Goal: Task Accomplishment & Management: Use online tool/utility

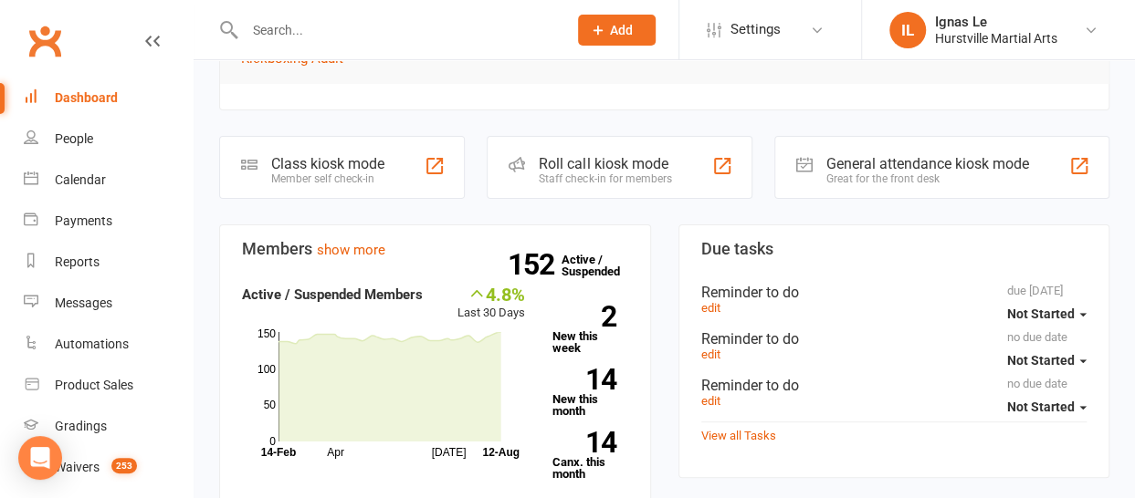
scroll to position [183, 0]
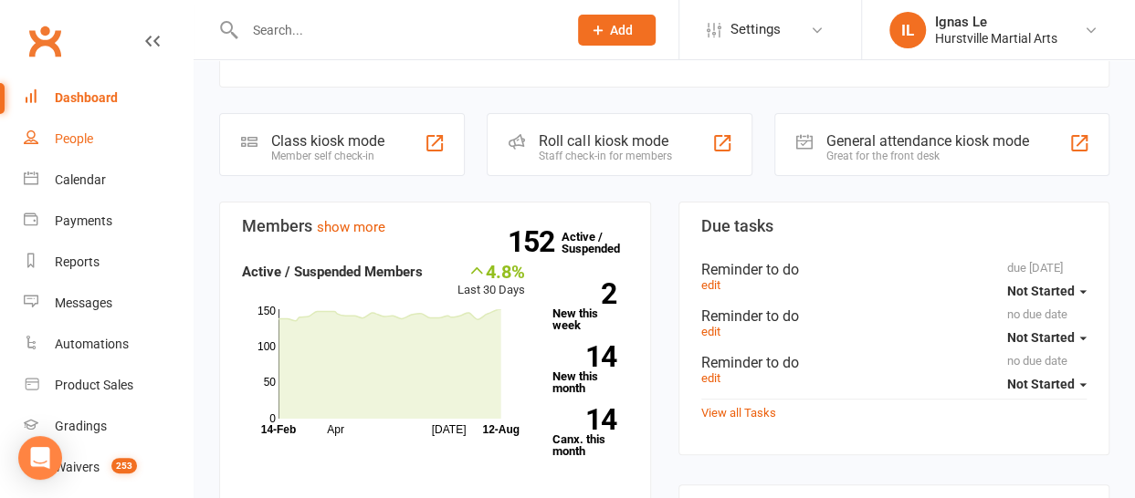
click at [86, 140] on div "People" at bounding box center [74, 138] width 38 height 15
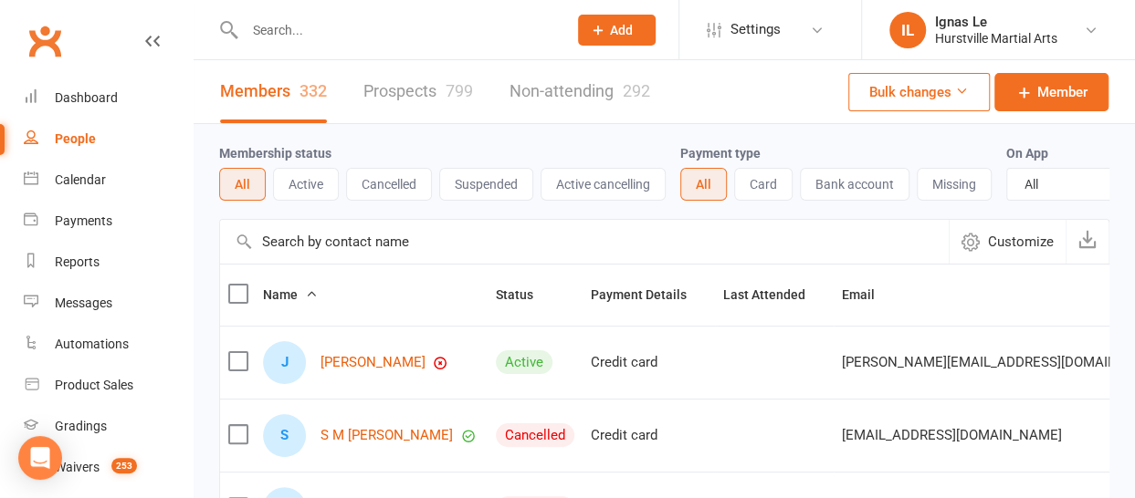
click at [306, 37] on input "text" at bounding box center [396, 30] width 315 height 26
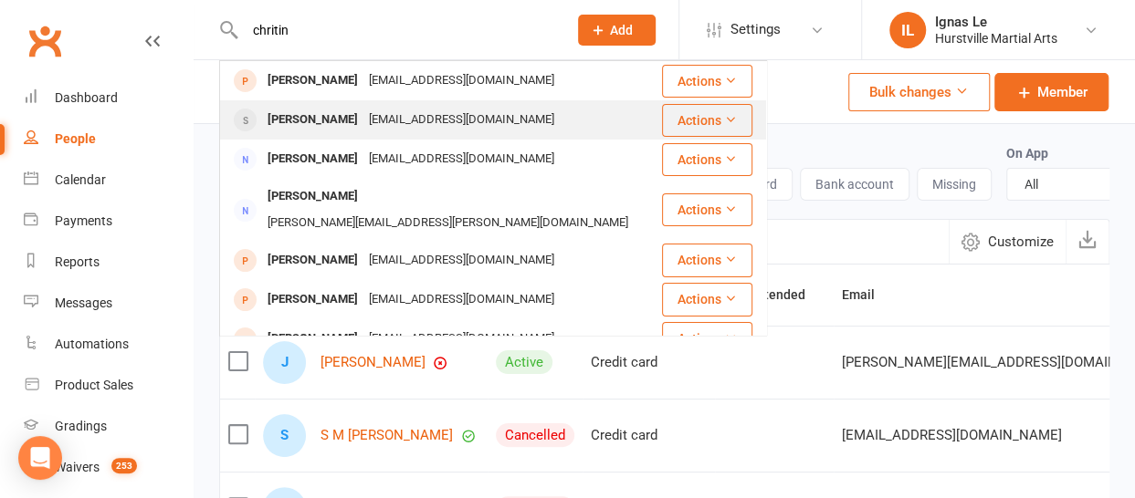
type input "chritin"
click at [300, 118] on div "[PERSON_NAME]" at bounding box center [312, 120] width 101 height 26
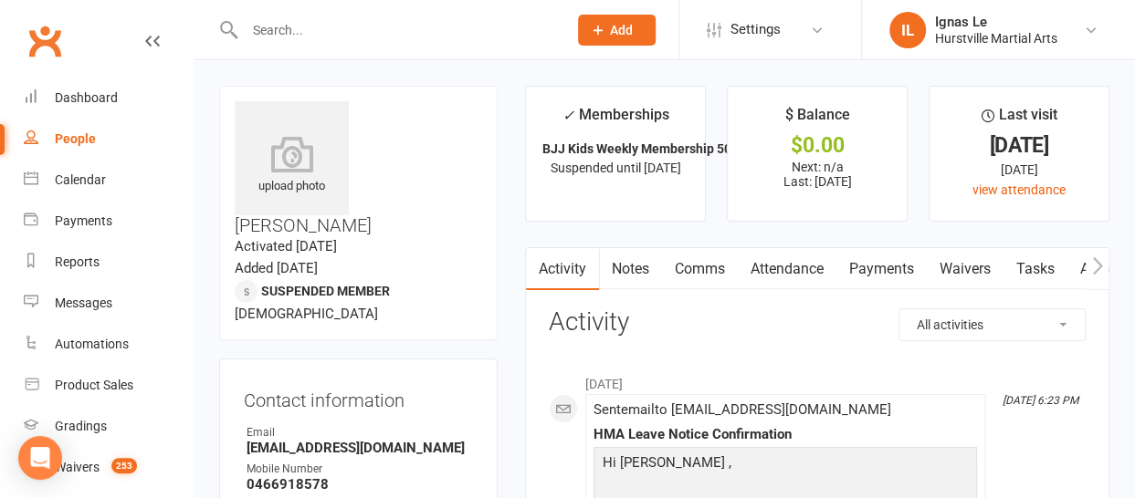
click at [342, 19] on input "text" at bounding box center [396, 30] width 315 height 26
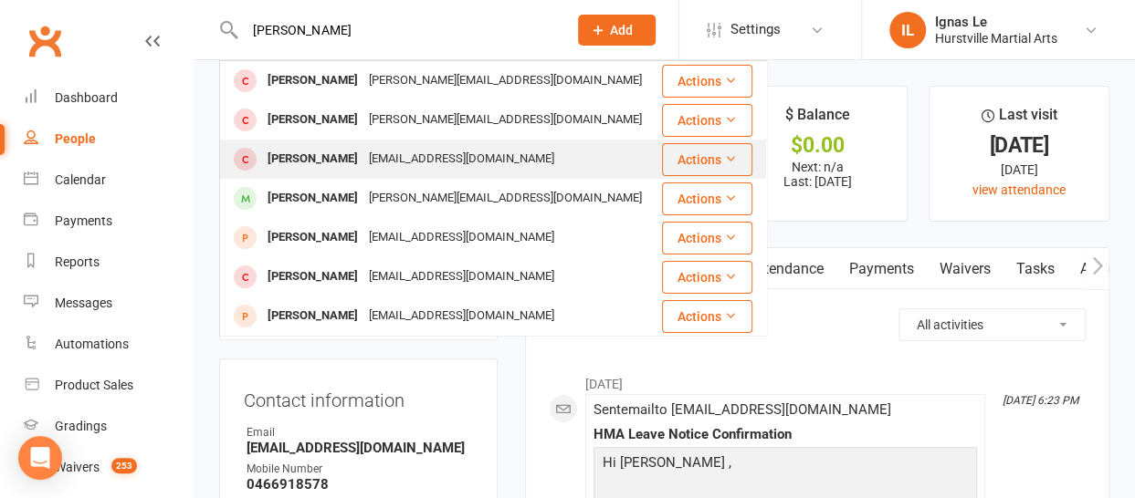
type input "[PERSON_NAME]"
click at [370, 163] on div "[EMAIL_ADDRESS][DOMAIN_NAME]" at bounding box center [461, 159] width 196 height 26
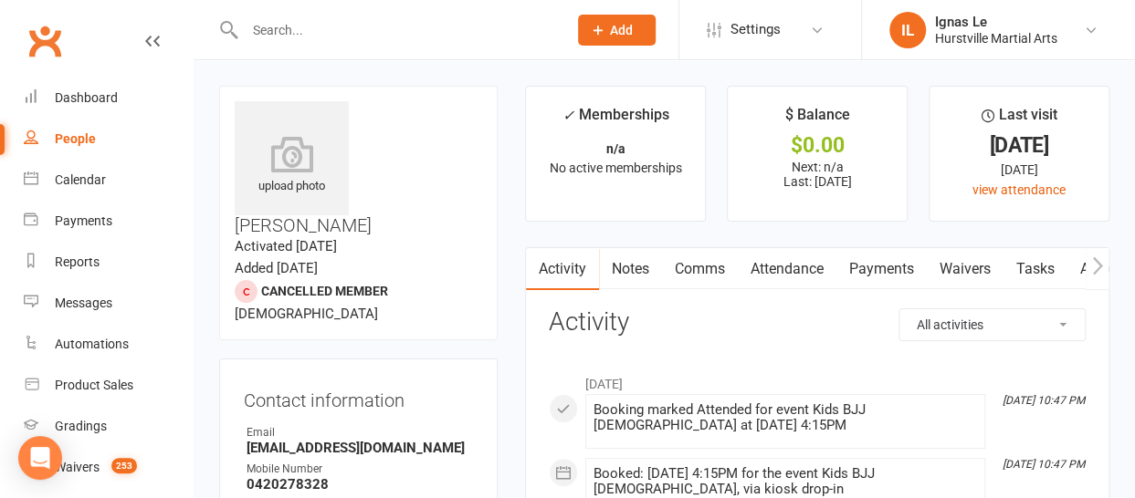
click at [296, 29] on input "text" at bounding box center [396, 30] width 315 height 26
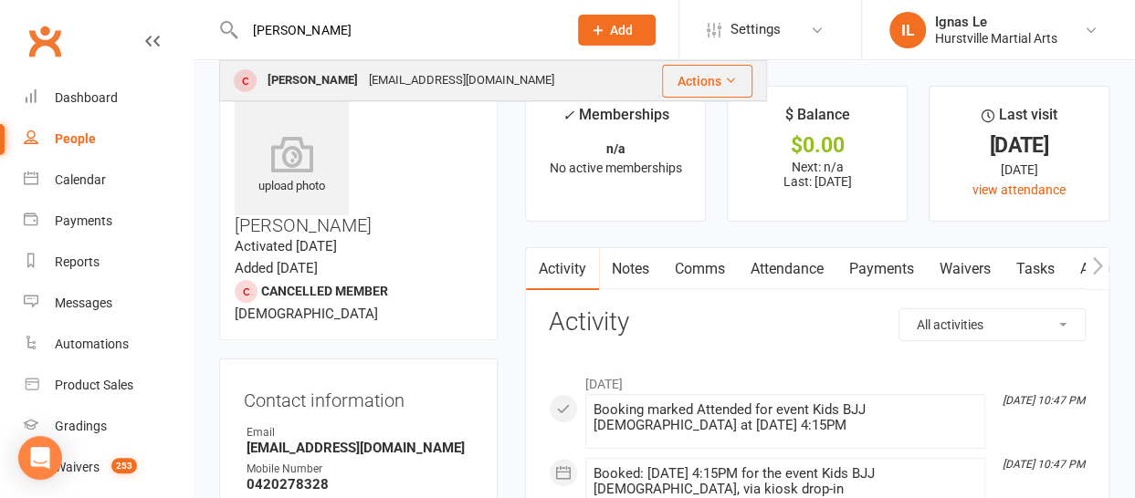
type input "[PERSON_NAME]"
click at [314, 79] on div "[PERSON_NAME]" at bounding box center [312, 81] width 101 height 26
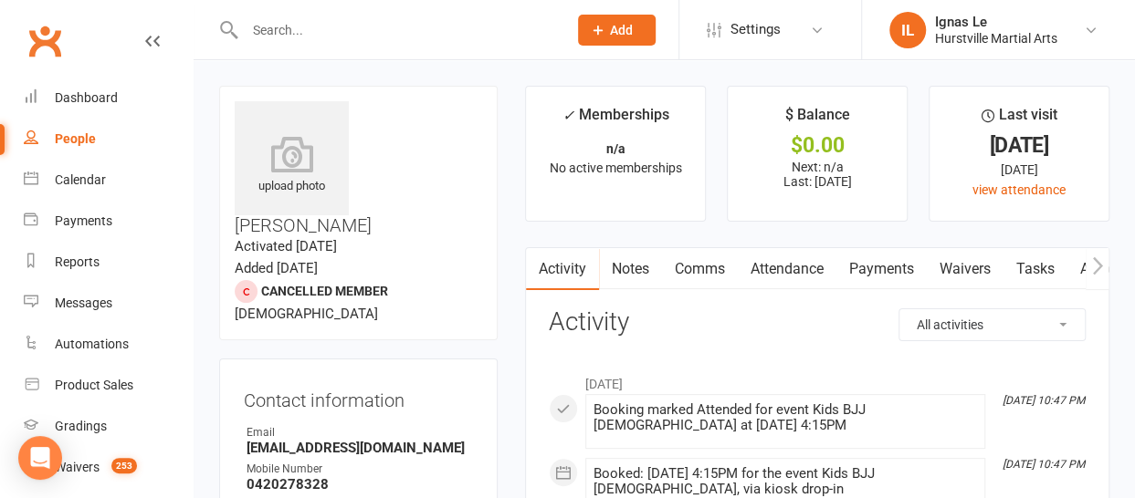
scroll to position [380, 0]
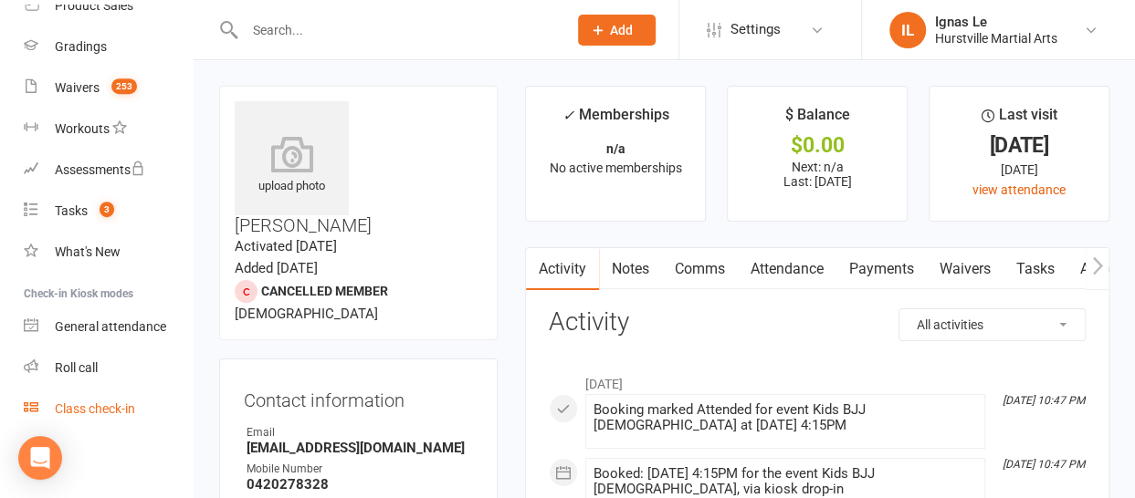
click at [106, 408] on div "Class check-in" at bounding box center [95, 409] width 80 height 15
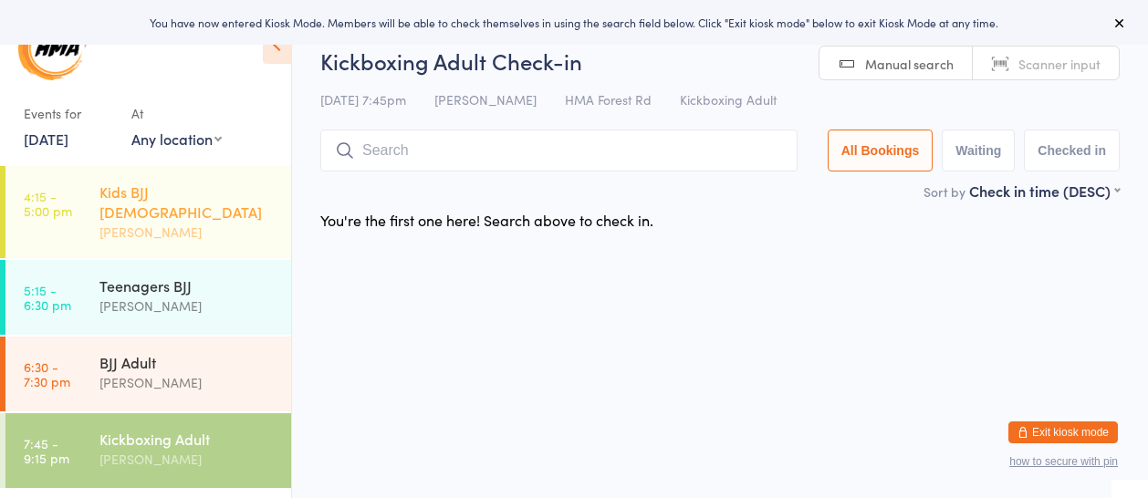
click at [136, 222] on div "[PERSON_NAME]" at bounding box center [188, 232] width 176 height 21
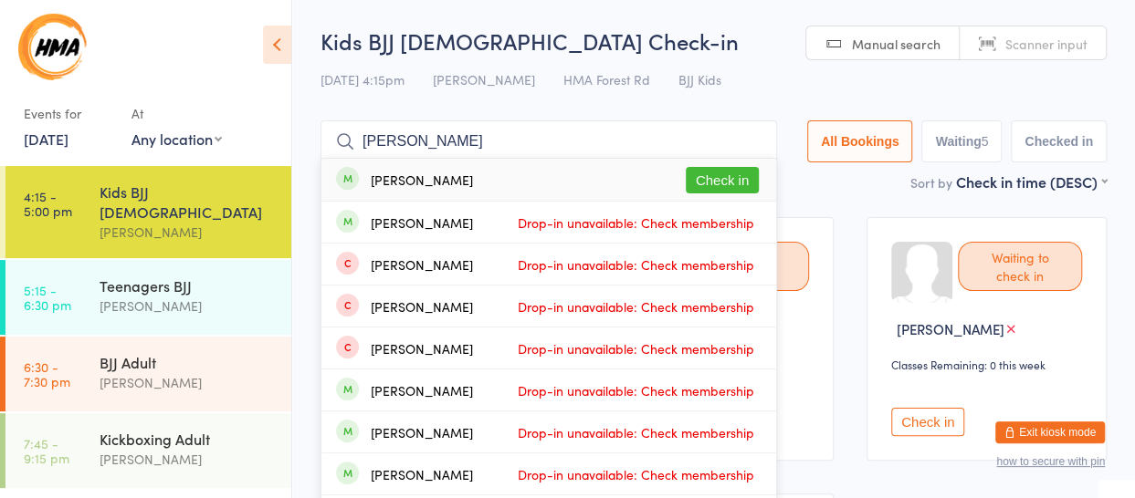
type input "aaron zeng"
click at [733, 173] on button "Check in" at bounding box center [722, 180] width 73 height 26
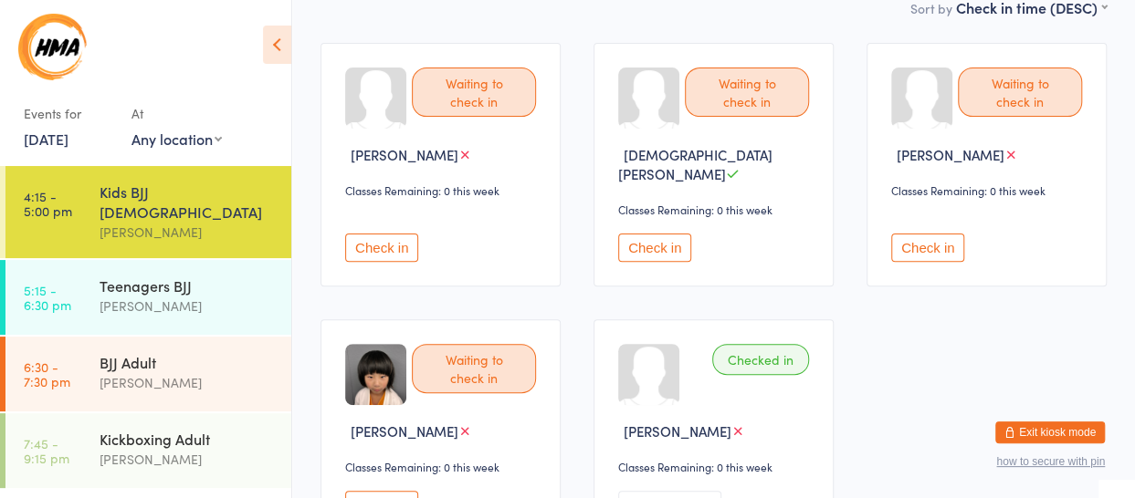
scroll to position [183, 0]
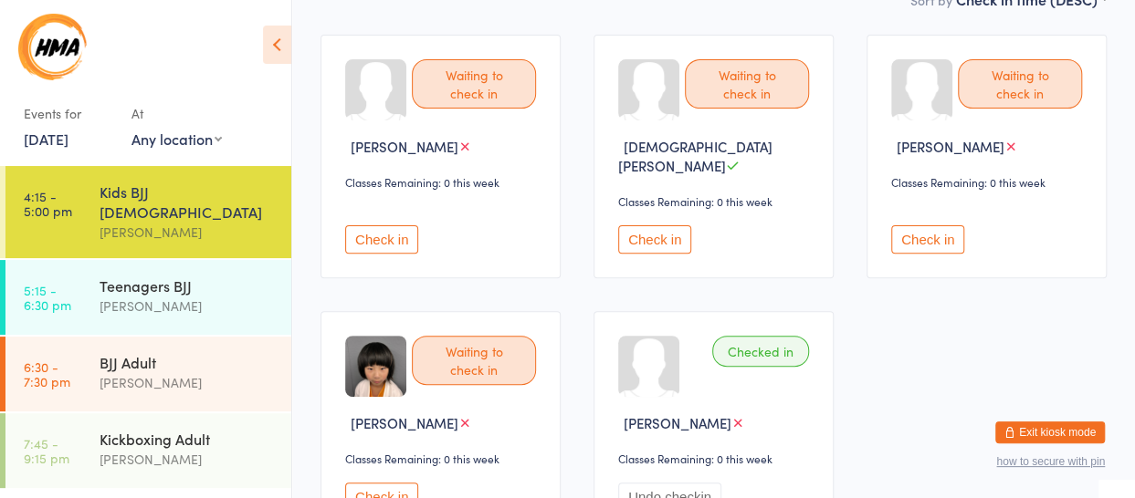
click at [944, 225] on button "Check in" at bounding box center [927, 239] width 73 height 28
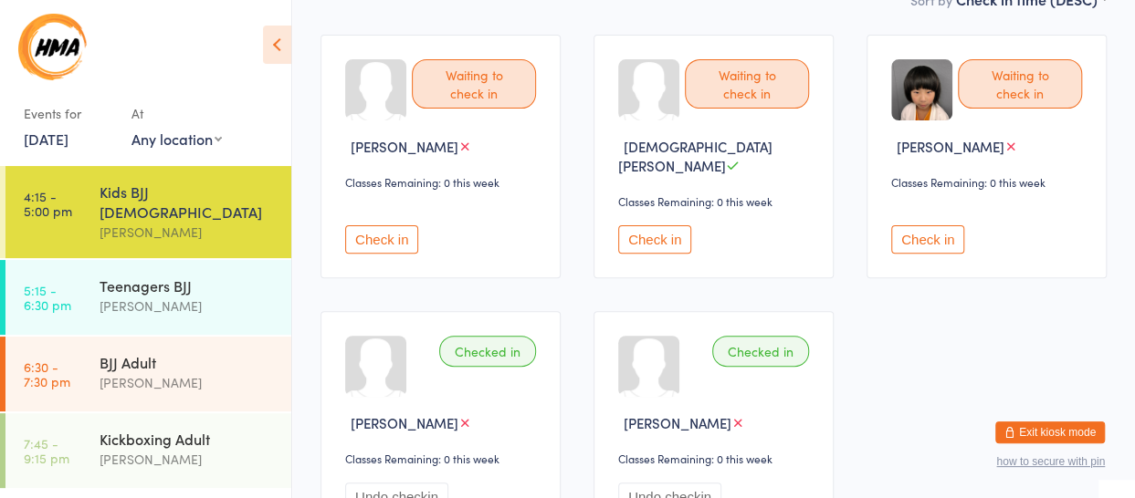
click at [920, 230] on button "Check in" at bounding box center [927, 239] width 73 height 28
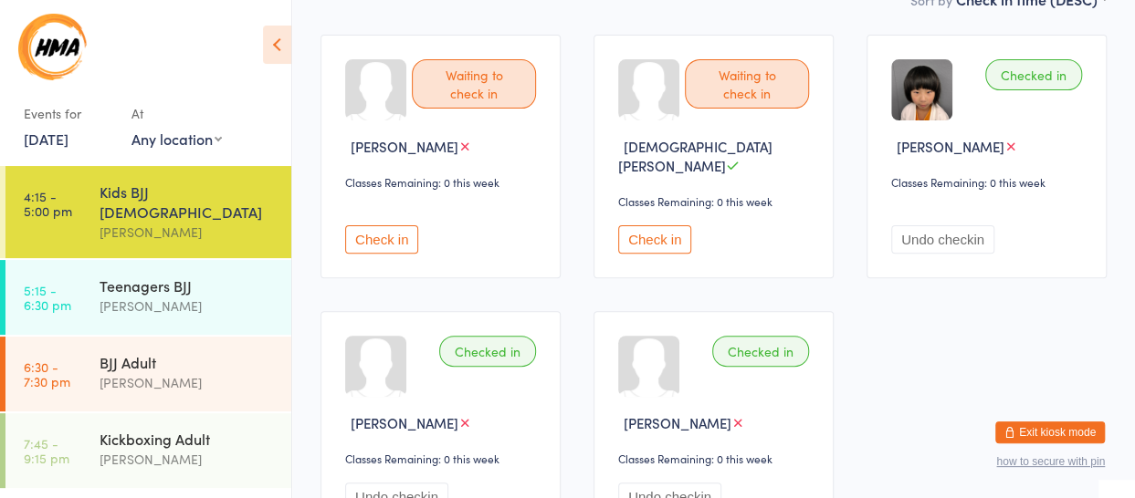
click at [665, 225] on button "Check in" at bounding box center [654, 239] width 73 height 28
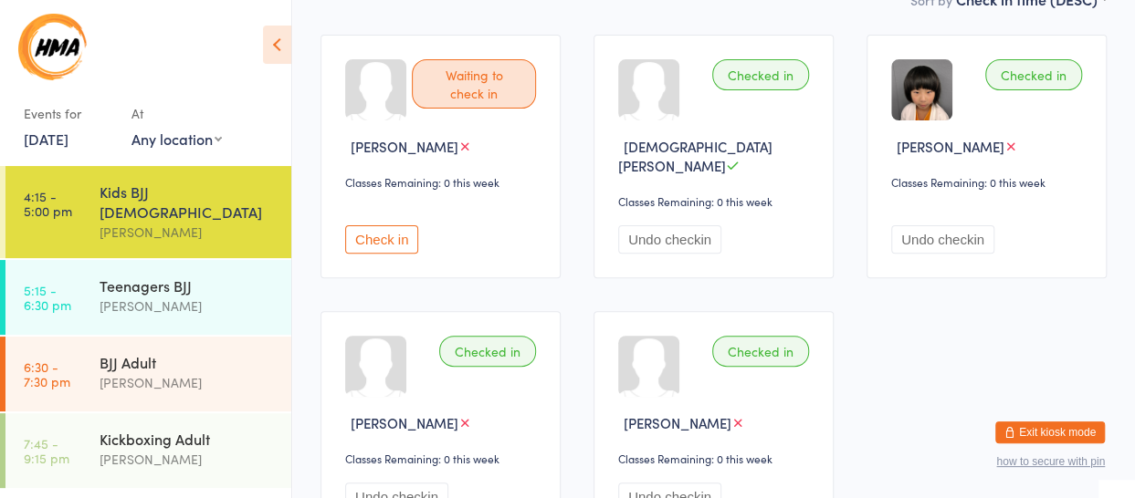
scroll to position [0, 0]
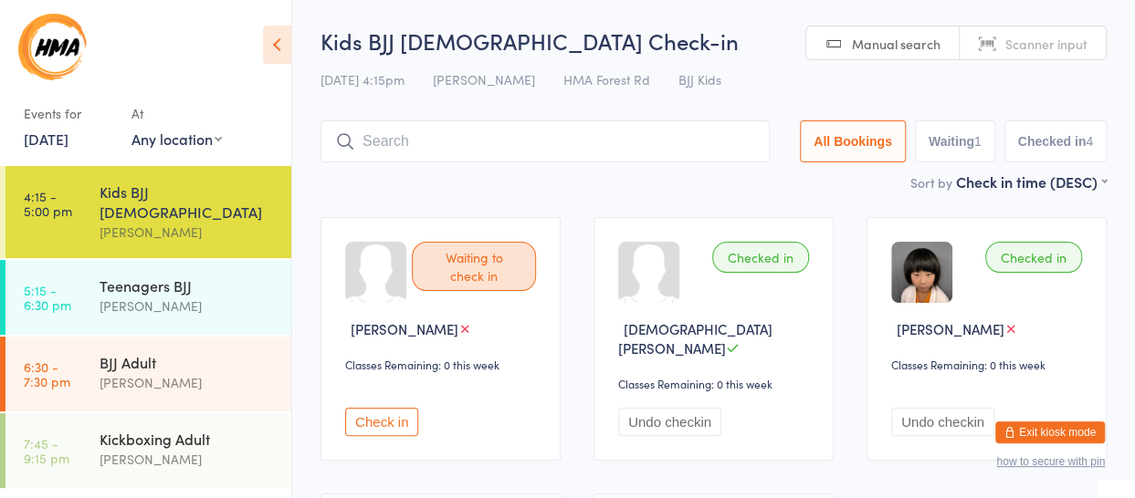
click at [559, 147] on input "search" at bounding box center [544, 142] width 449 height 42
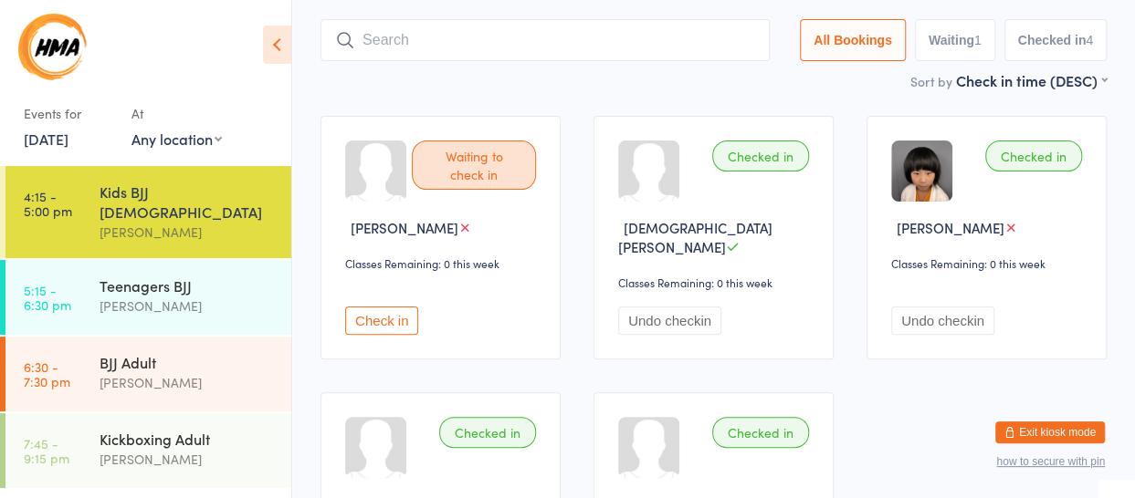
scroll to position [121, 0]
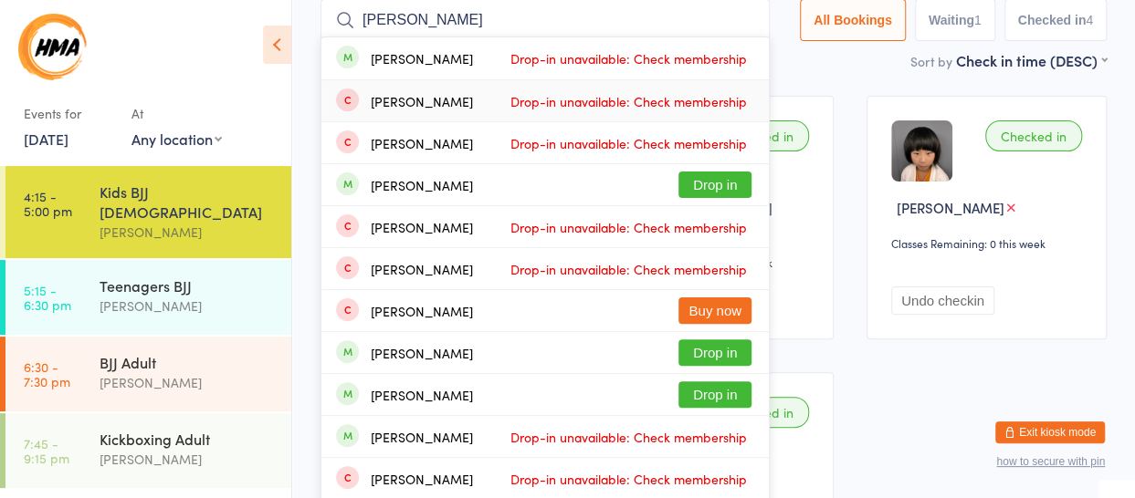
type input "ethan cheong"
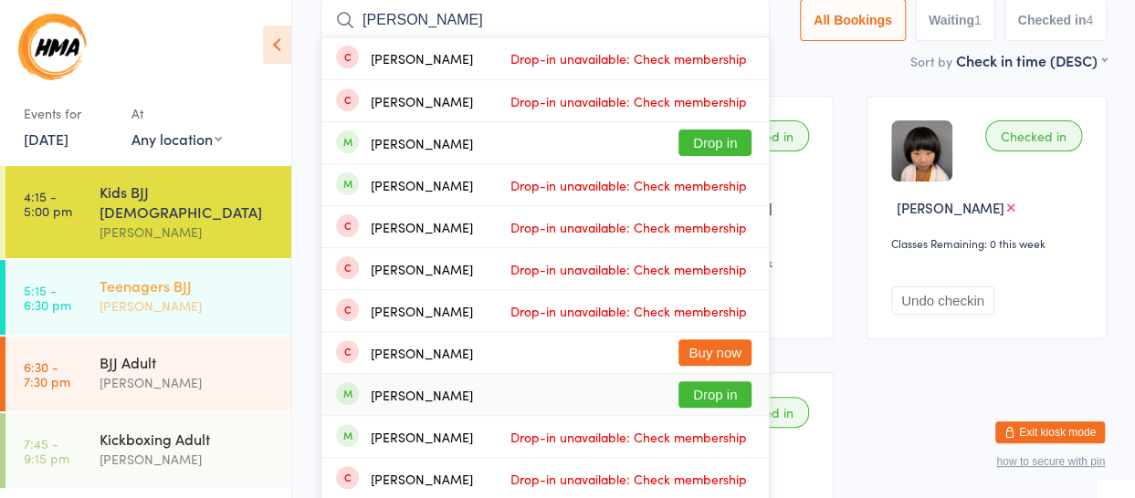
click at [173, 276] on div "Teenagers BJJ" at bounding box center [188, 286] width 176 height 20
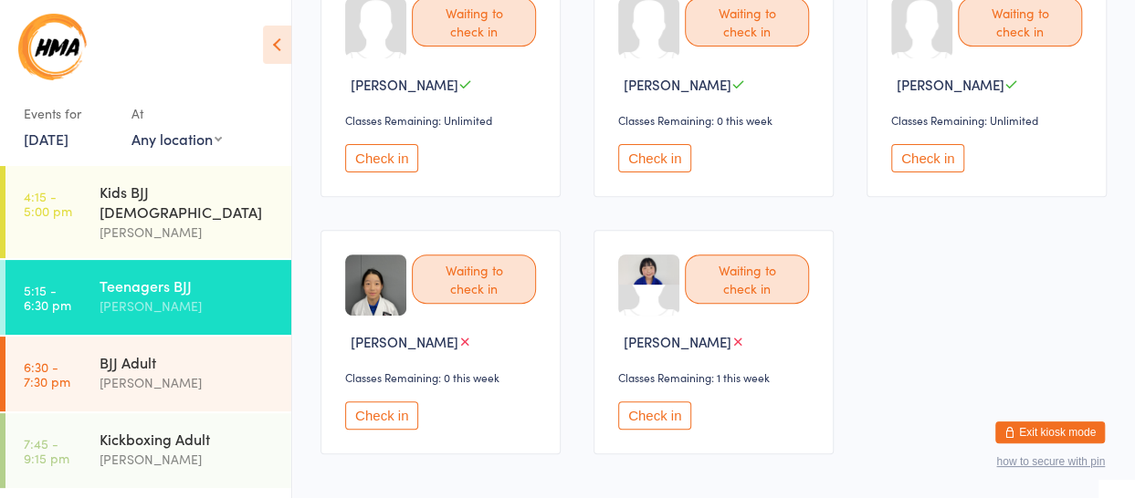
scroll to position [274, 0]
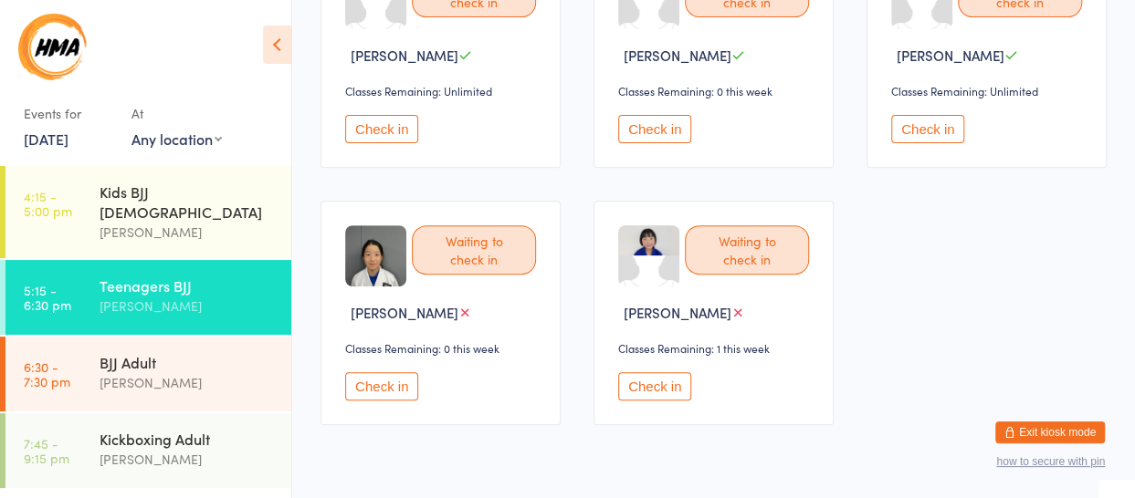
click at [667, 388] on button "Check in" at bounding box center [654, 386] width 73 height 28
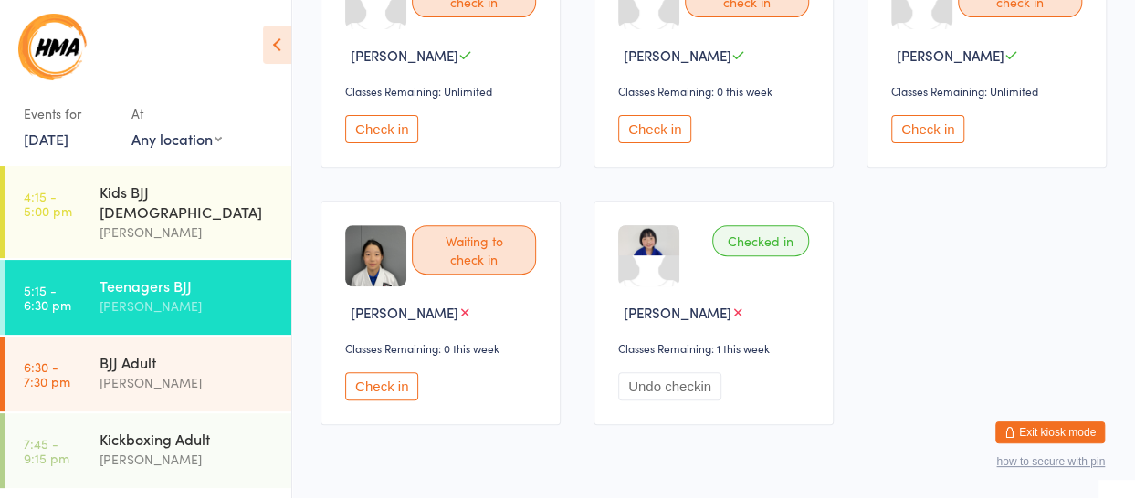
click at [380, 386] on button "Check in" at bounding box center [381, 386] width 73 height 28
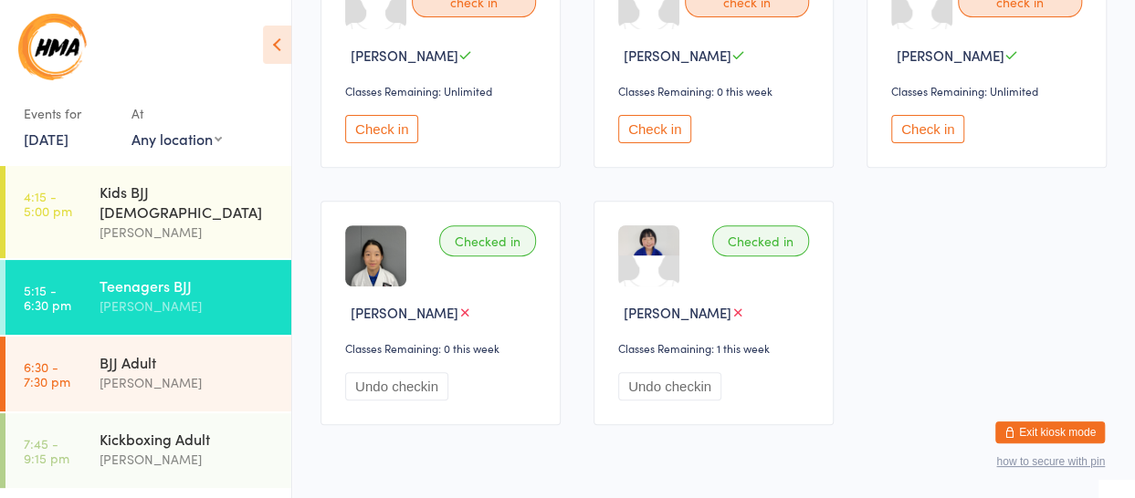
click at [664, 133] on button "Check in" at bounding box center [654, 129] width 73 height 28
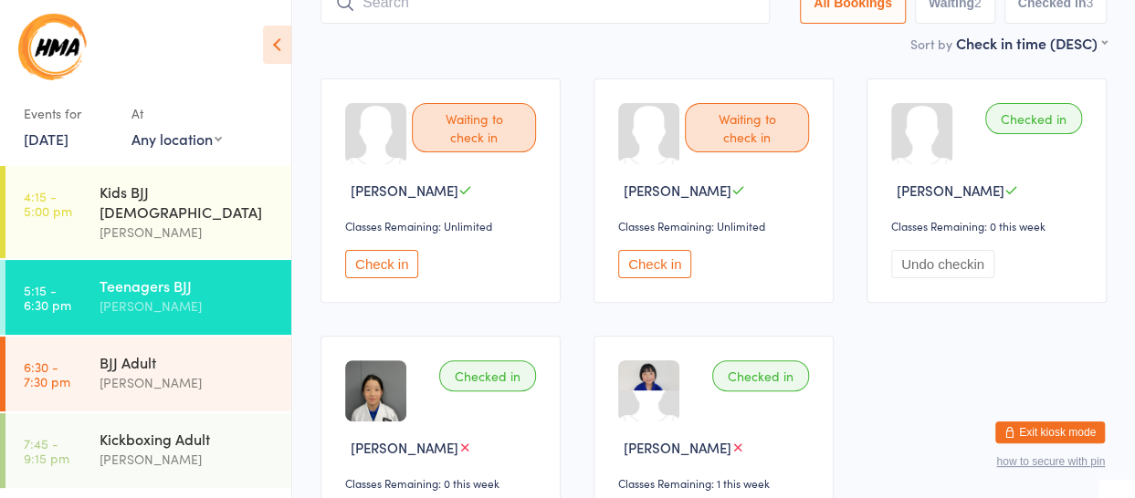
scroll to position [91, 0]
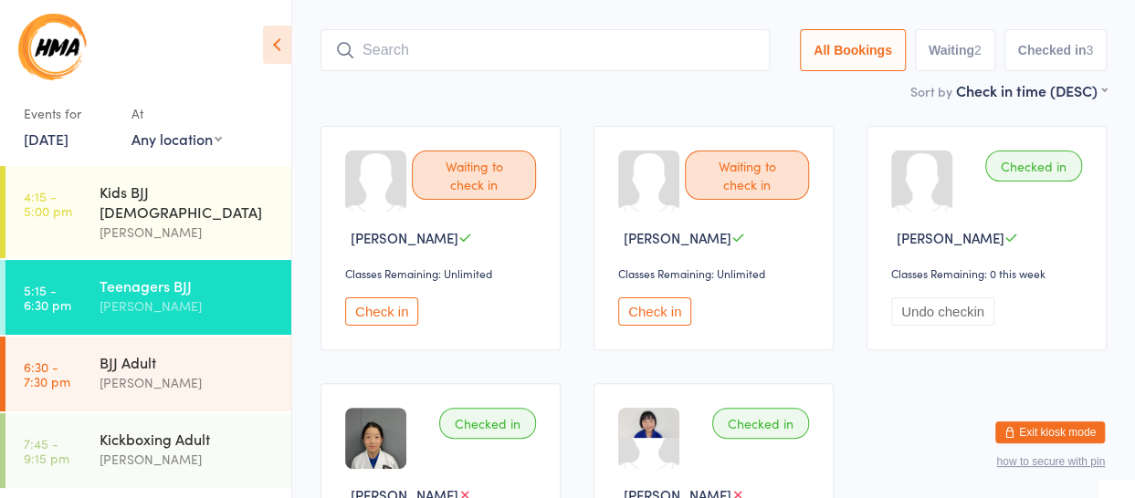
click at [654, 311] on button "Check in" at bounding box center [654, 312] width 73 height 28
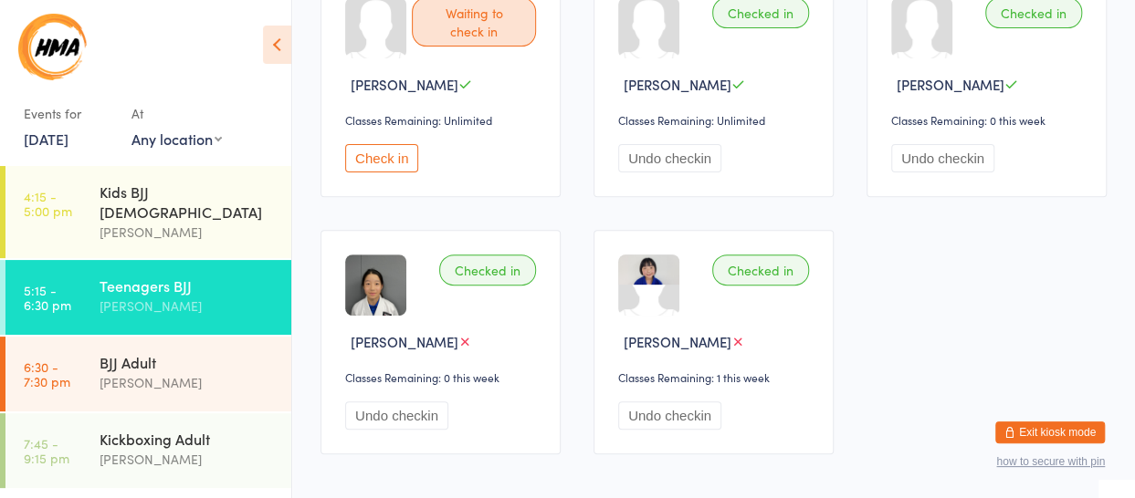
scroll to position [274, 0]
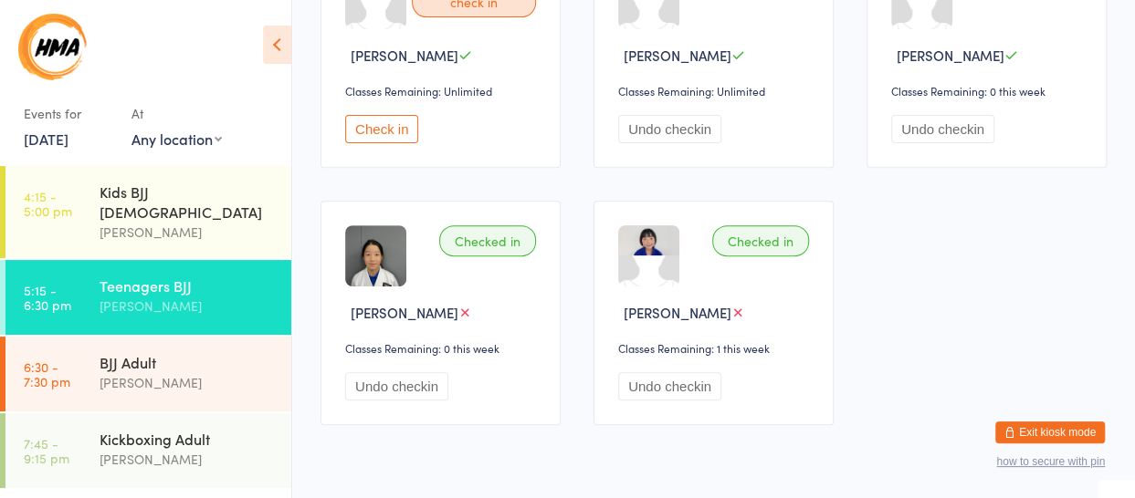
click at [1088, 437] on button "Exit kiosk mode" at bounding box center [1050, 433] width 110 height 22
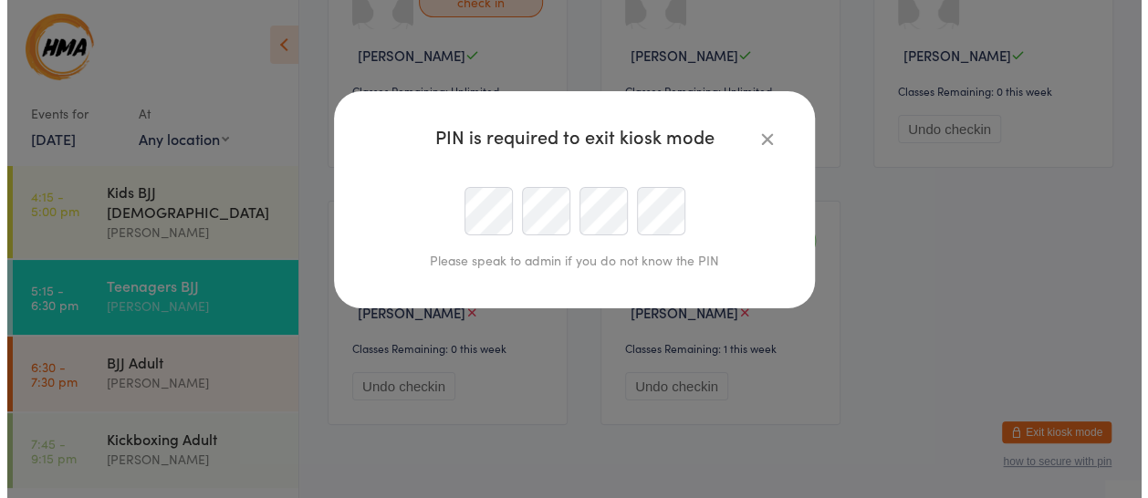
scroll to position [0, 0]
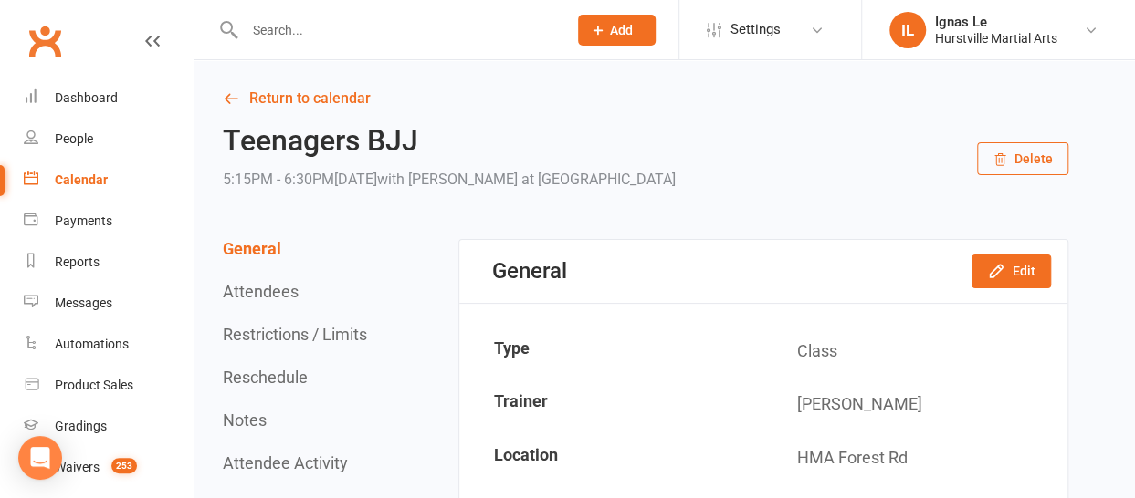
click at [296, 37] on input "text" at bounding box center [396, 30] width 315 height 26
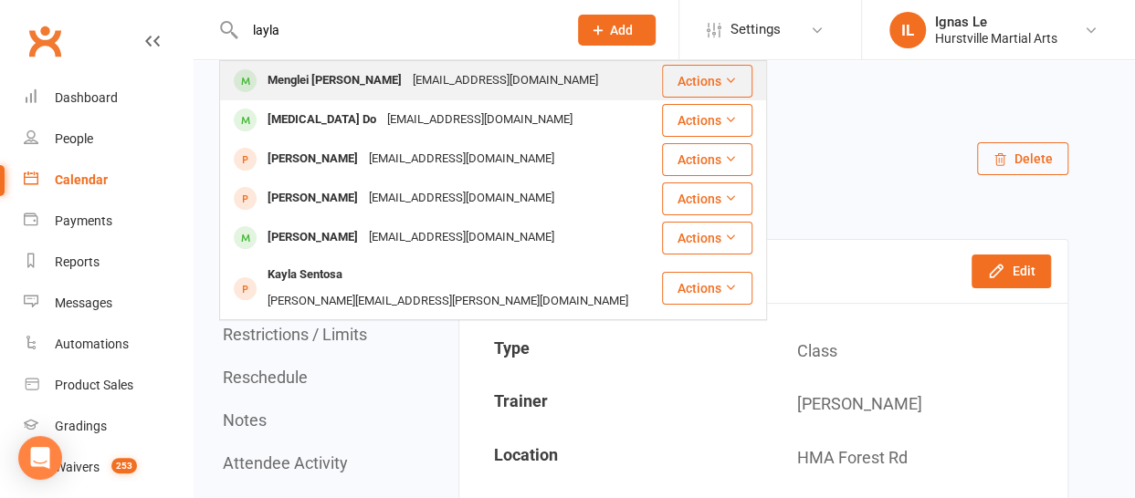
type input "layla"
click at [360, 75] on div "Menglei Layla Wang" at bounding box center [334, 81] width 145 height 26
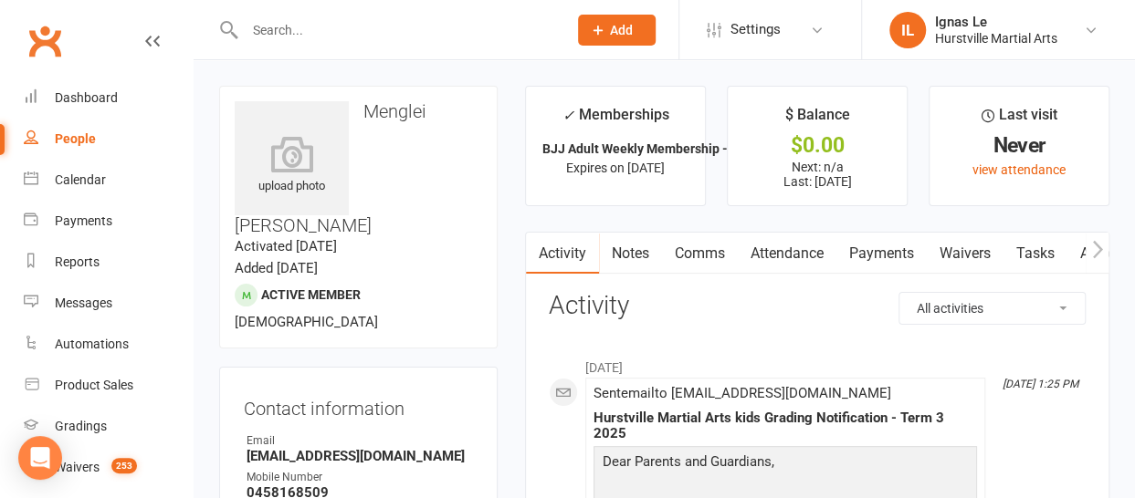
click at [312, 37] on input "text" at bounding box center [396, 30] width 315 height 26
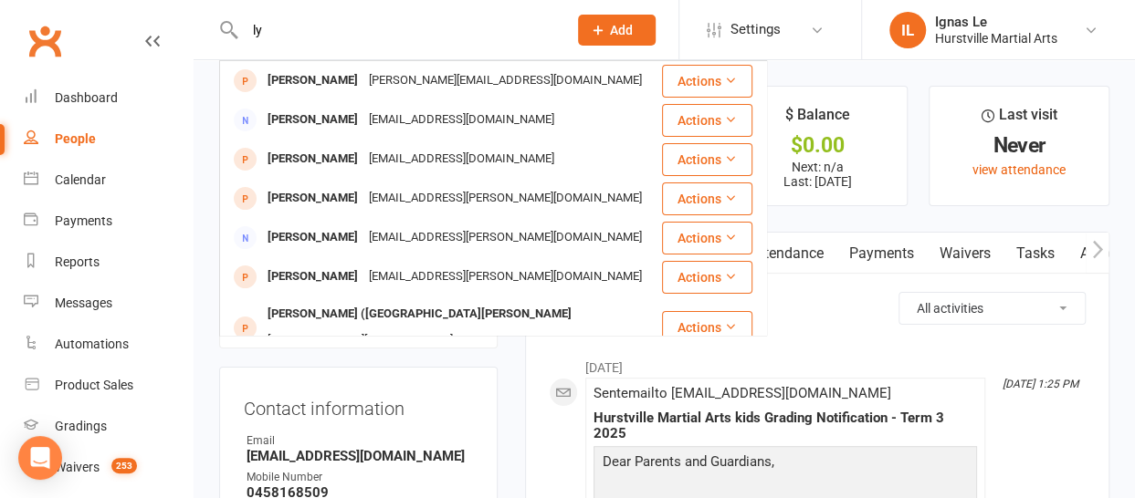
type input "l"
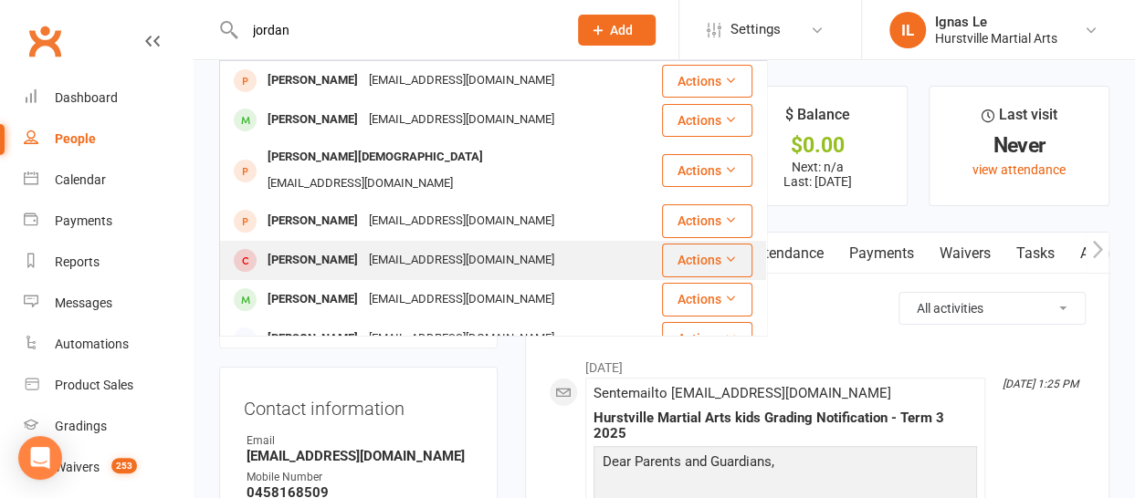
type input "jordan"
click at [312, 247] on div "Jordan Liu" at bounding box center [312, 260] width 101 height 26
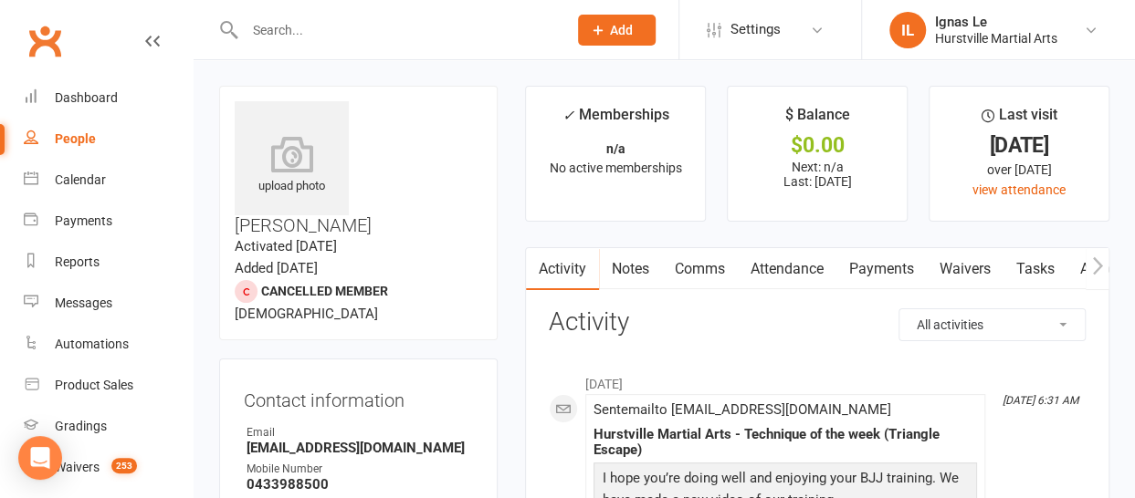
click at [325, 41] on input "text" at bounding box center [396, 30] width 315 height 26
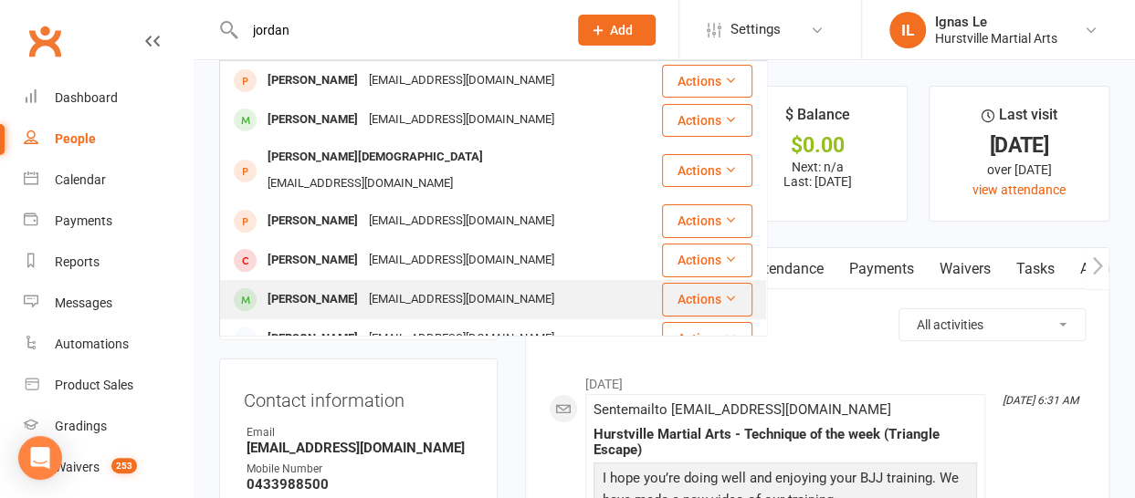
type input "jordan"
click at [363, 287] on div "mandyhu2229@outlook.com" at bounding box center [461, 300] width 196 height 26
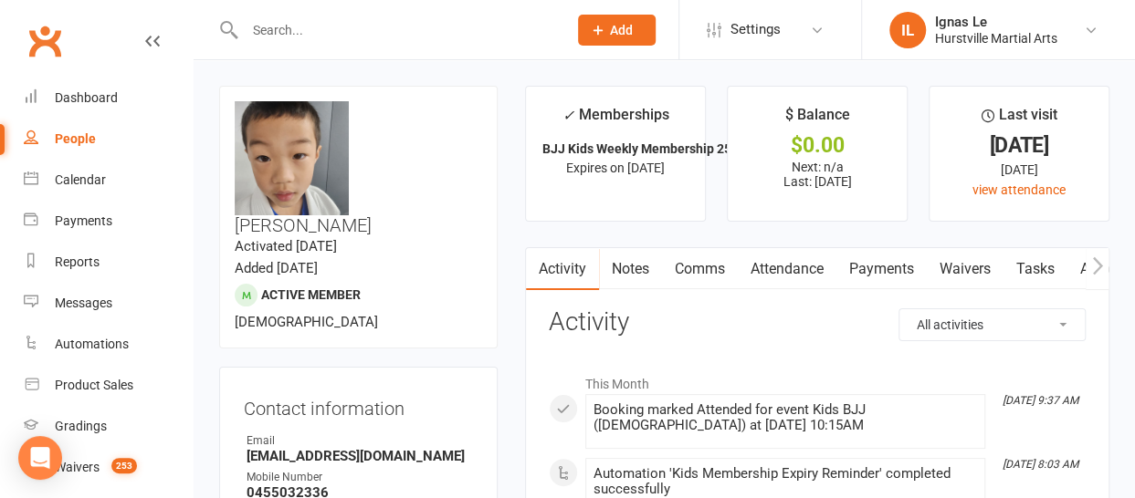
click at [306, 26] on input "text" at bounding box center [396, 30] width 315 height 26
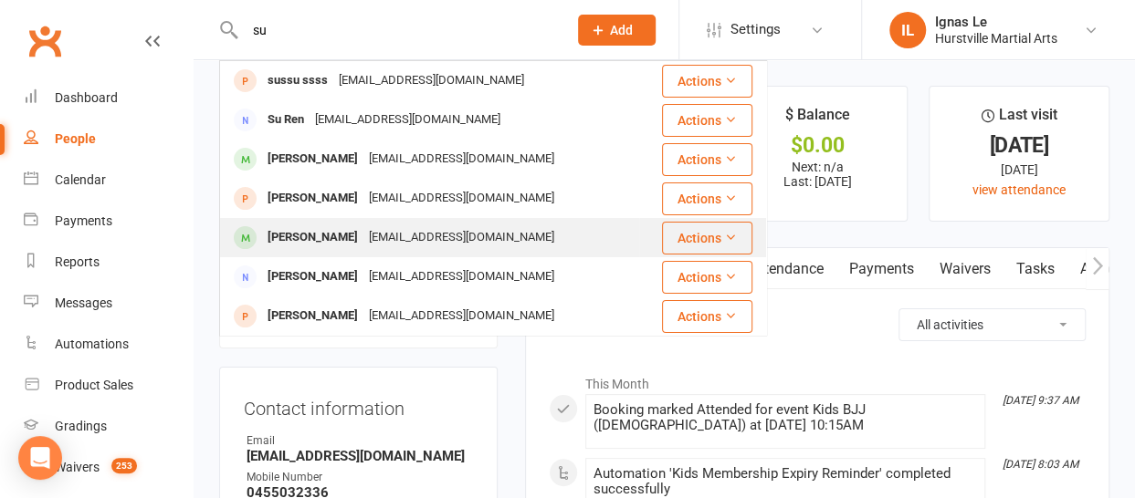
type input "su"
click at [363, 234] on div "mandyhu2229@outlook.com" at bounding box center [461, 238] width 196 height 26
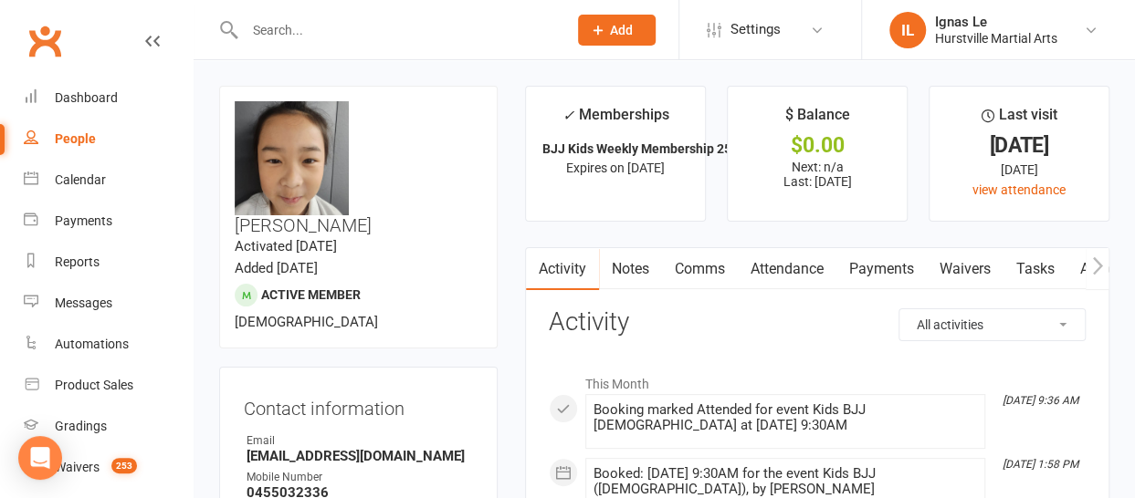
click at [350, 37] on input "text" at bounding box center [396, 30] width 315 height 26
click at [257, 33] on input "text" at bounding box center [396, 30] width 315 height 26
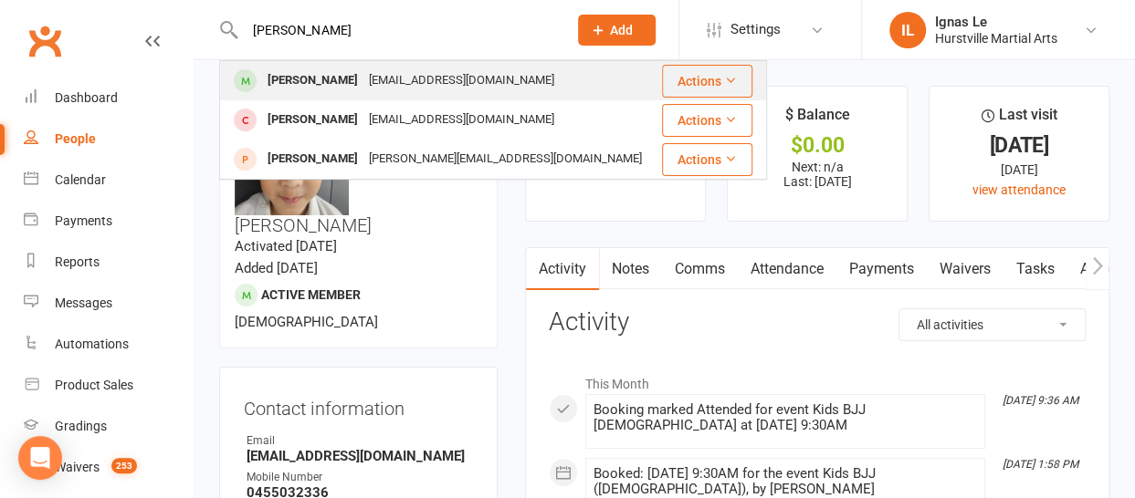
type input "clement"
click at [334, 85] on div "Clement Lin" at bounding box center [312, 81] width 101 height 26
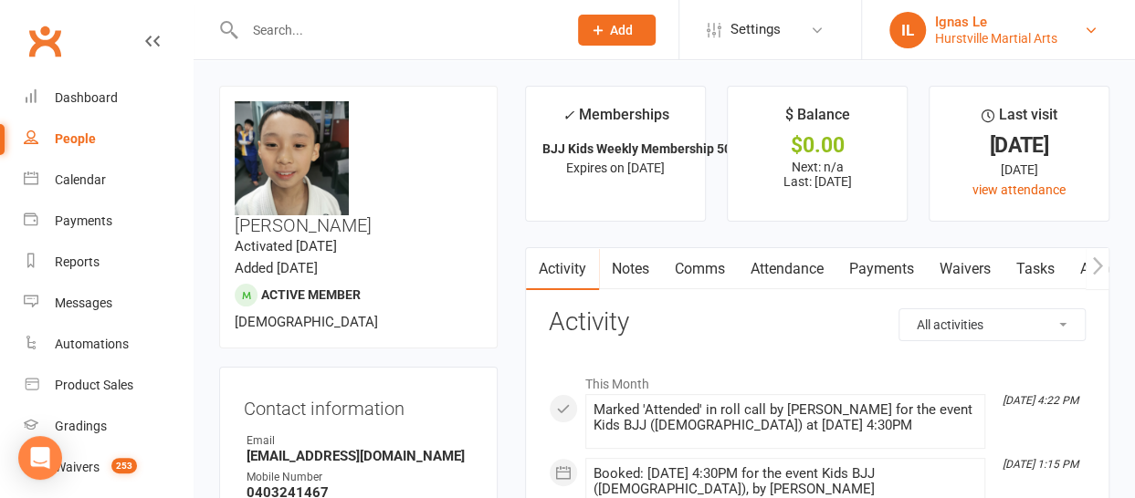
click at [1008, 28] on div "Ignas Le" at bounding box center [996, 22] width 122 height 16
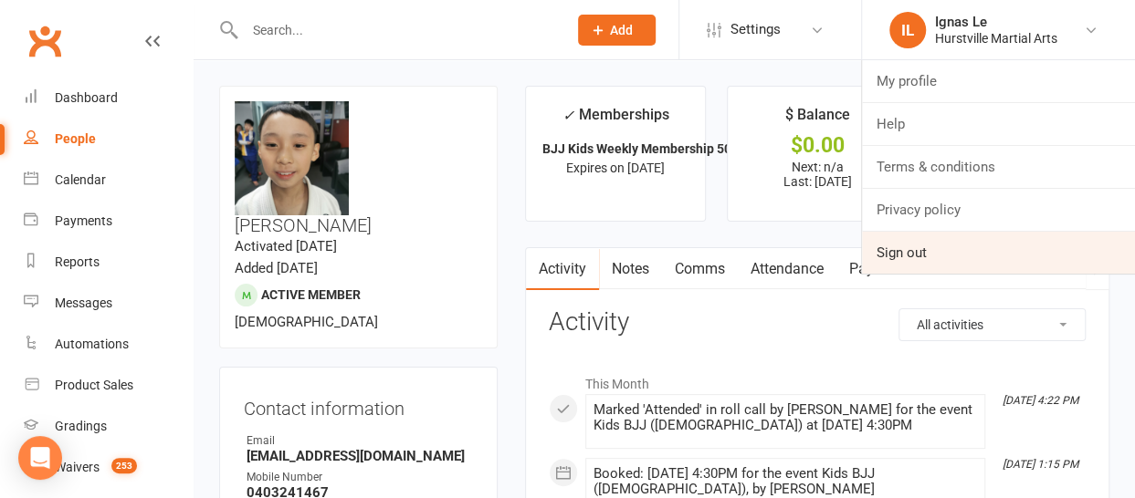
click at [917, 243] on link "Sign out" at bounding box center [998, 253] width 273 height 42
